Goal: Communication & Community: Ask a question

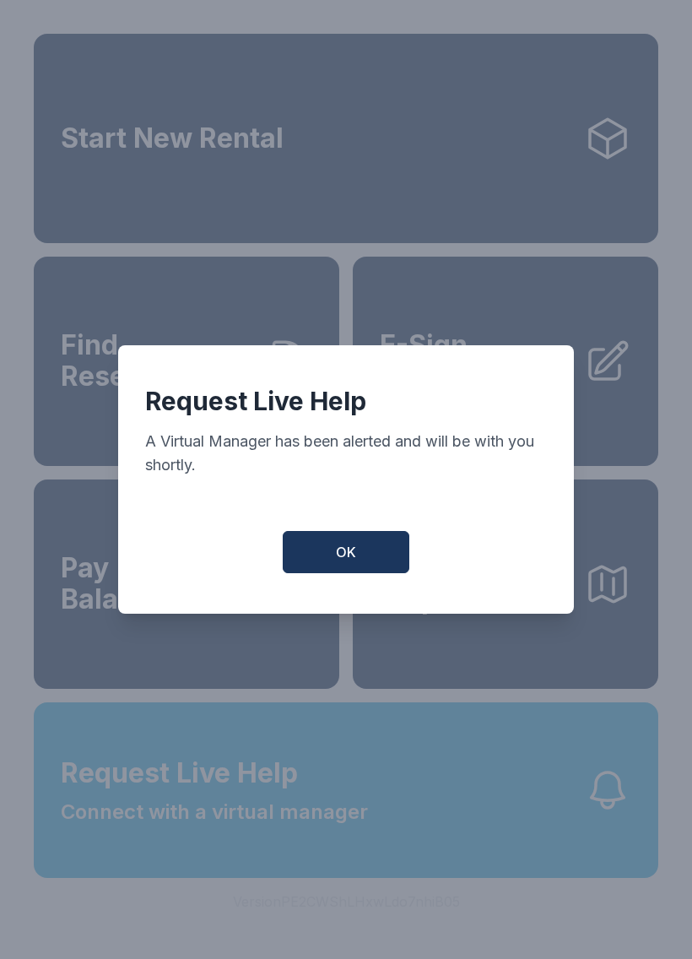
click at [356, 569] on button "OK" at bounding box center [346, 552] width 127 height 42
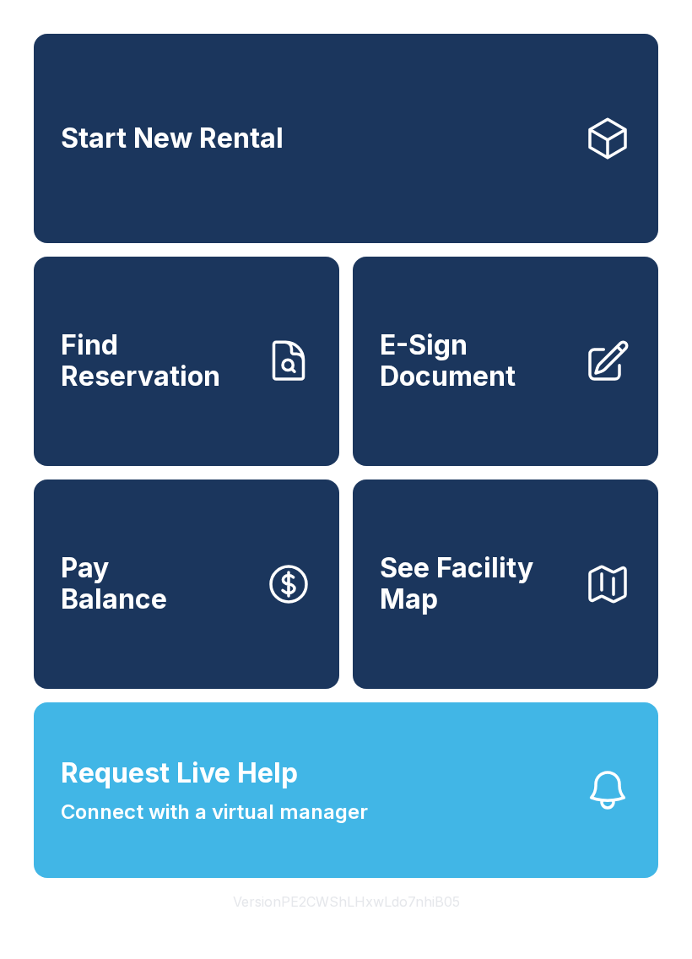
click at [368, 808] on button "Request Live Help Connect with a virtual manager" at bounding box center [346, 790] width 624 height 176
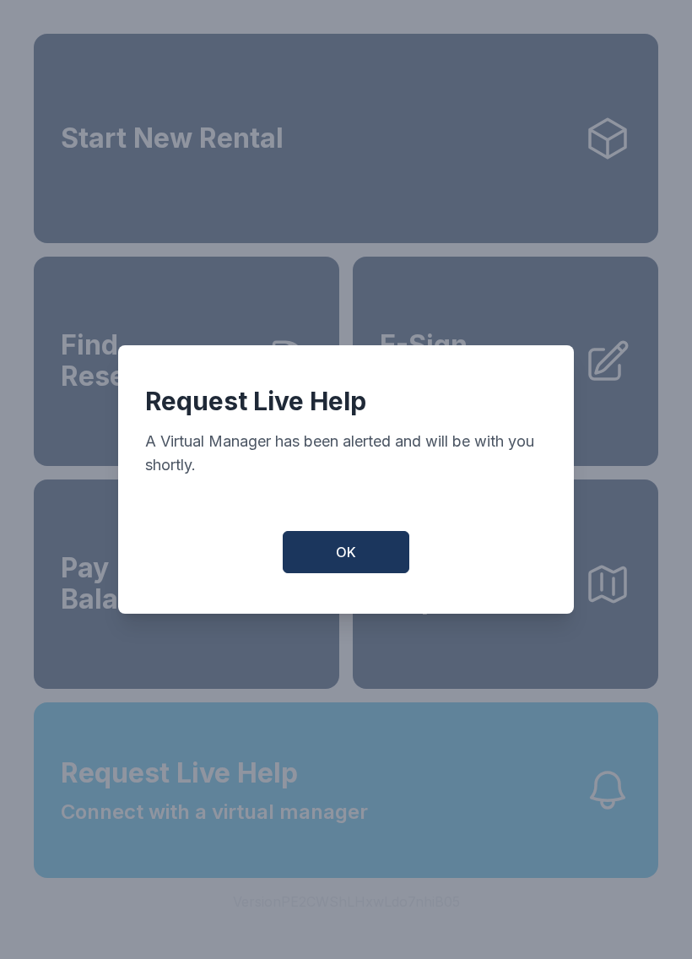
click at [338, 555] on span "OK" at bounding box center [346, 552] width 20 height 20
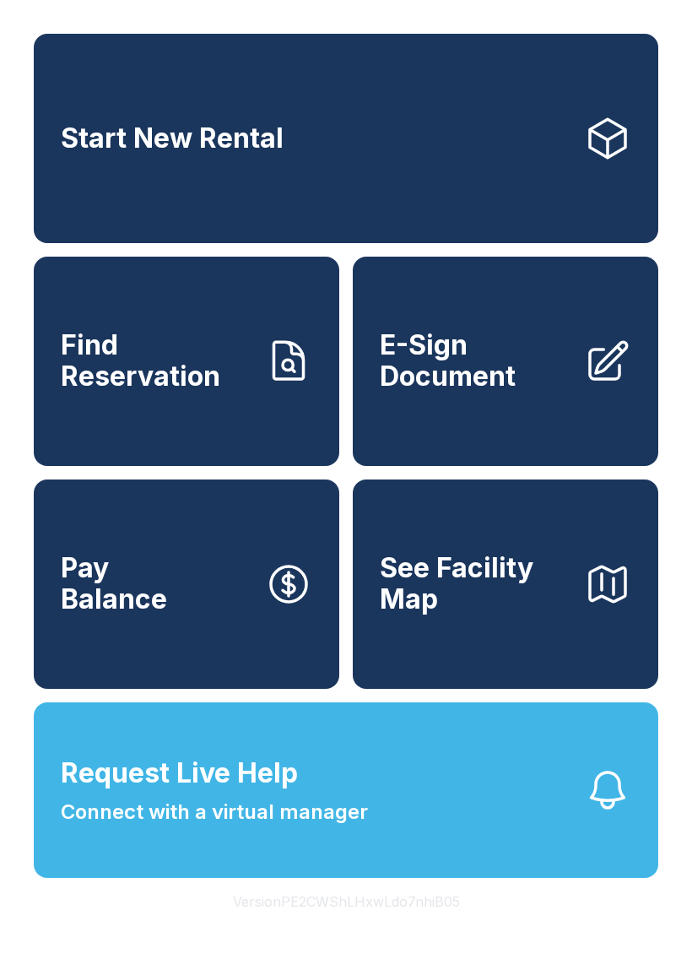
click at [344, 823] on span "Request Live Help Connect with a virtual manager" at bounding box center [214, 790] width 307 height 74
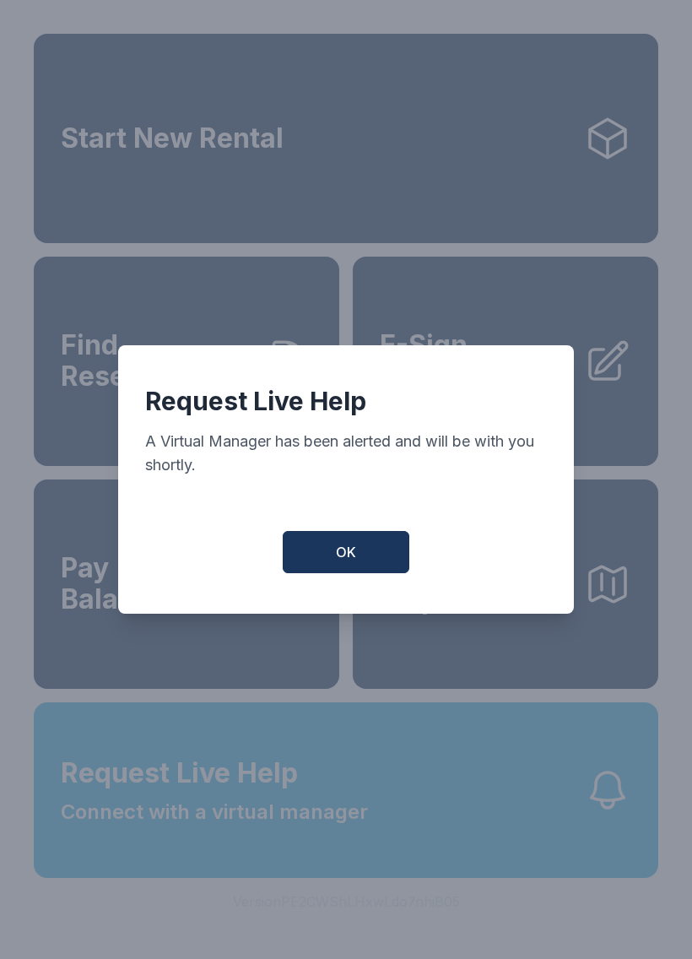
click at [341, 544] on button "OK" at bounding box center [346, 552] width 127 height 42
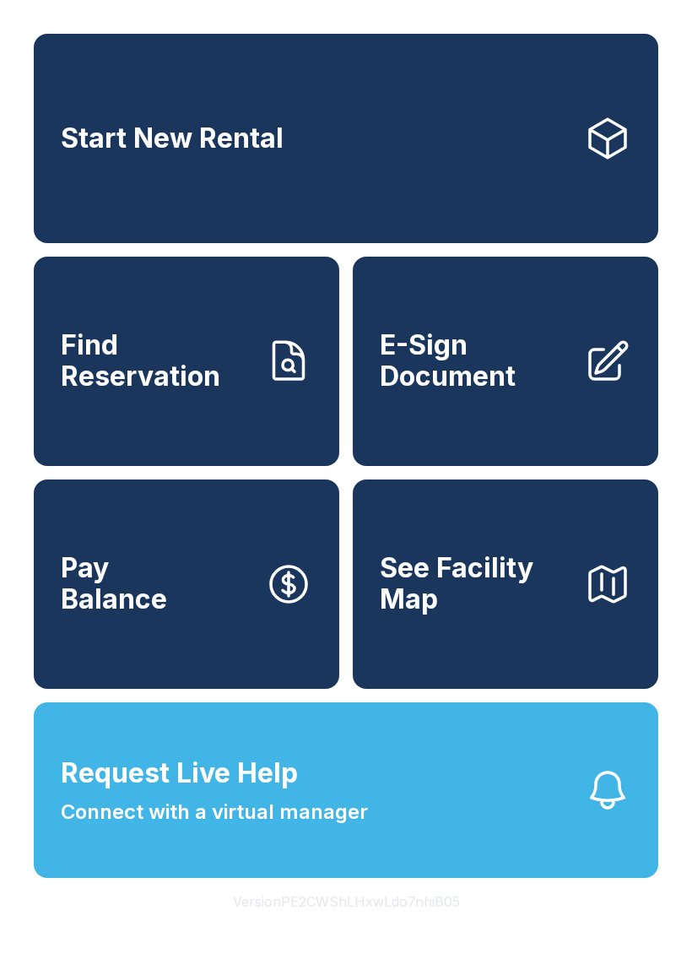
click at [340, 543] on div "Start New Rental Find Reservation E-Sign Document Pay Balance See Facility Map" at bounding box center [346, 361] width 624 height 655
click at [369, 878] on button "Request Live Help Connect with a virtual manager" at bounding box center [346, 790] width 624 height 176
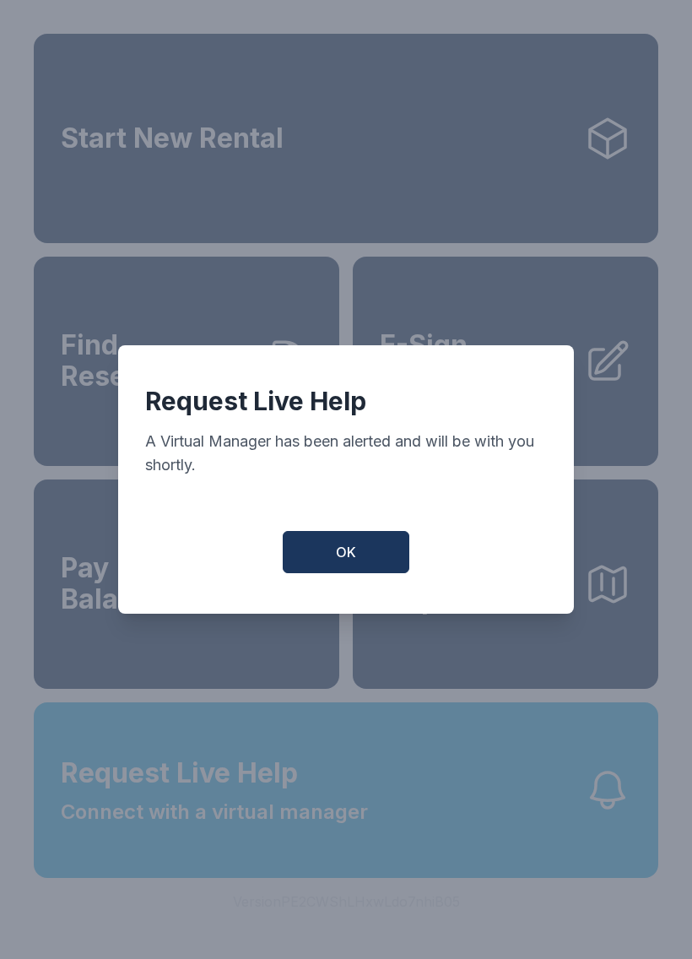
click at [354, 573] on button "OK" at bounding box center [346, 552] width 127 height 42
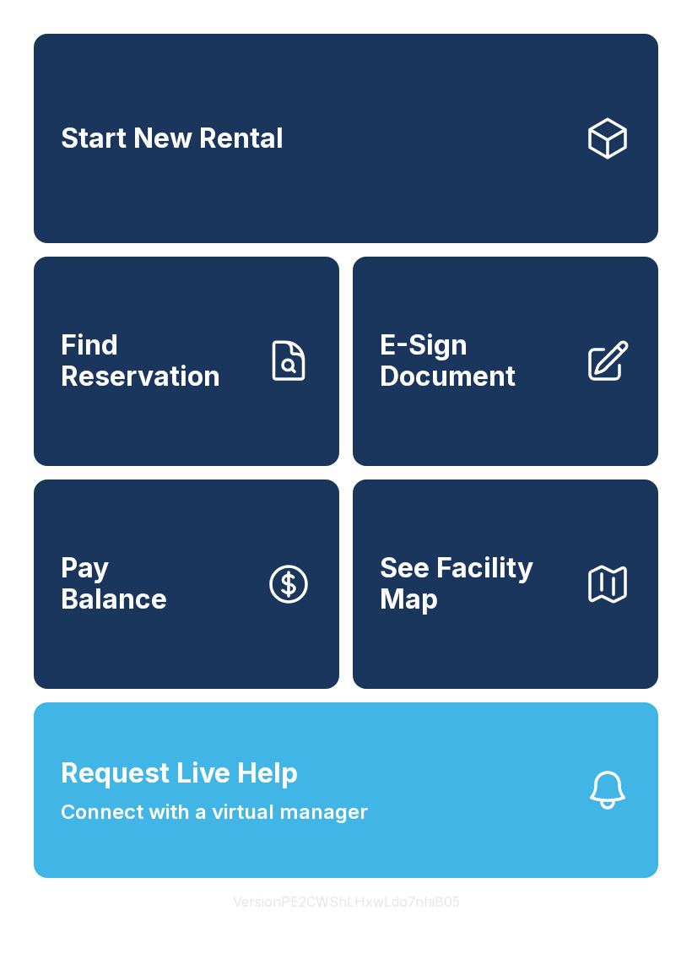
click at [391, 860] on button "Request Live Help Connect with a virtual manager" at bounding box center [346, 790] width 624 height 176
click at [359, 827] on span "Connect with a virtual manager" at bounding box center [214, 812] width 307 height 30
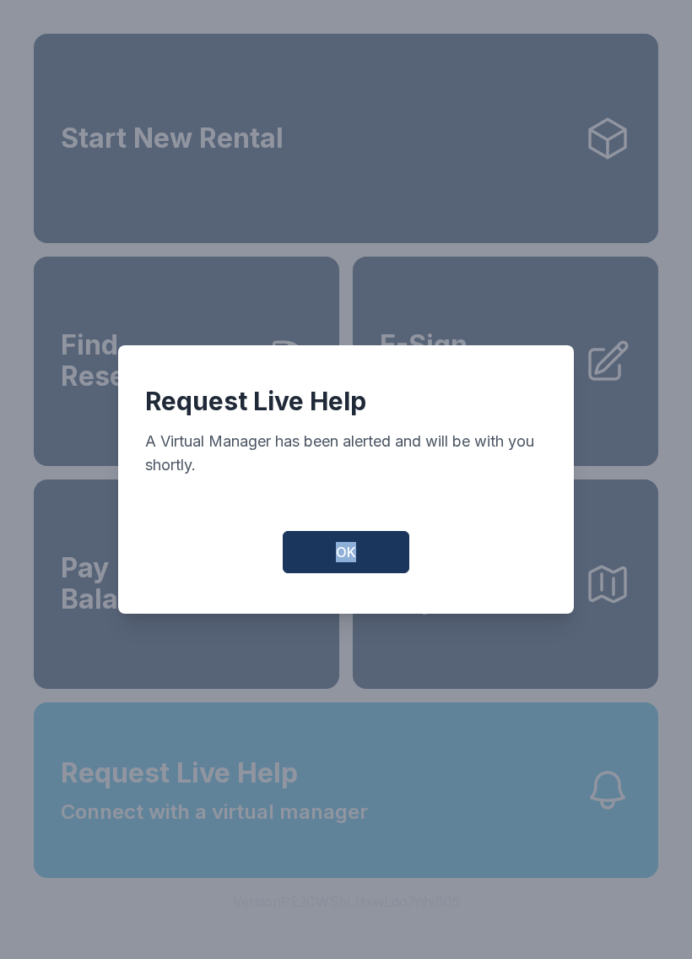
click at [363, 559] on button "OK" at bounding box center [346, 552] width 127 height 42
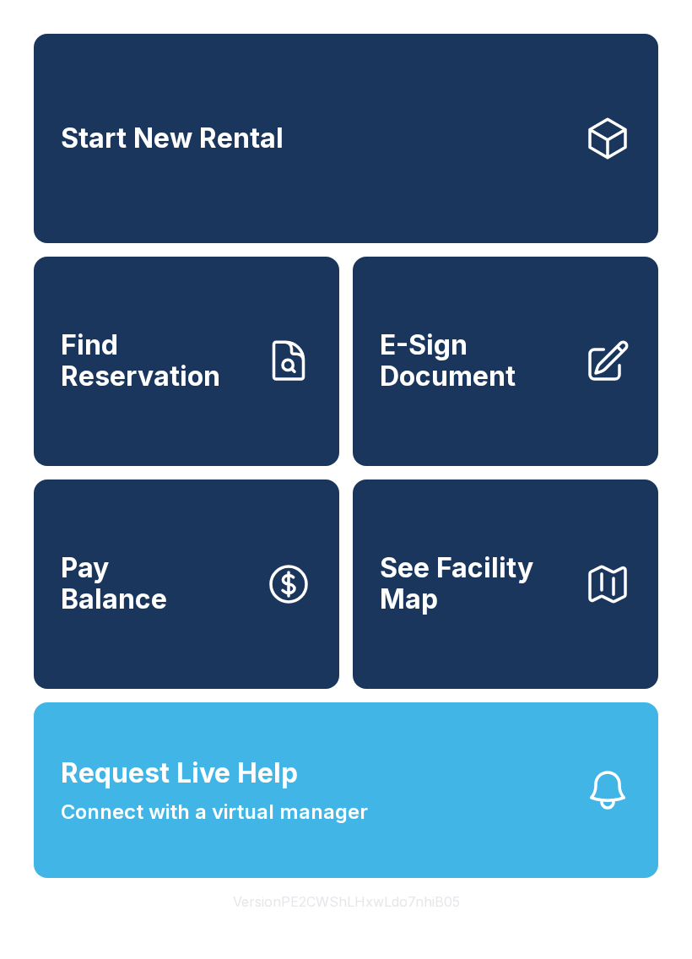
click at [505, 830] on button "Request Live Help Connect with a virtual manager" at bounding box center [346, 790] width 624 height 176
